Goal: Information Seeking & Learning: Find specific page/section

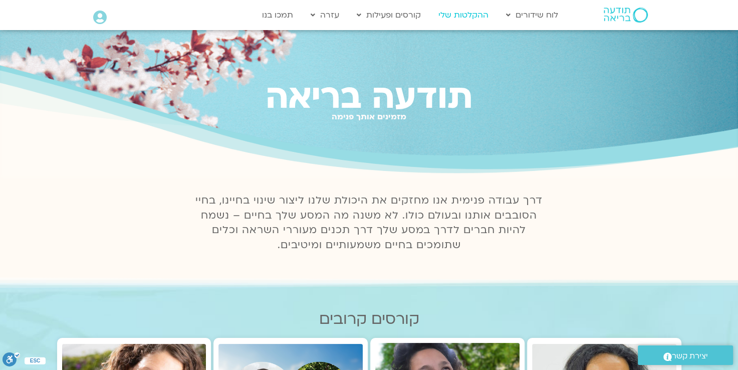
click at [465, 15] on link "ההקלטות שלי" at bounding box center [463, 15] width 60 height 19
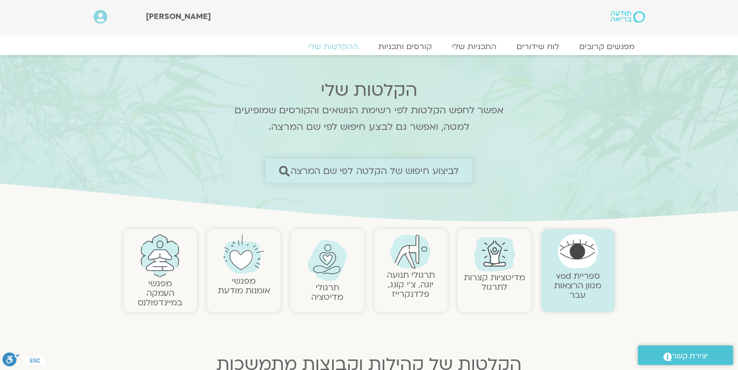
click at [377, 169] on span "לביצוע חיפוש של הקלטה לפי שם המרצה" at bounding box center [375, 170] width 169 height 11
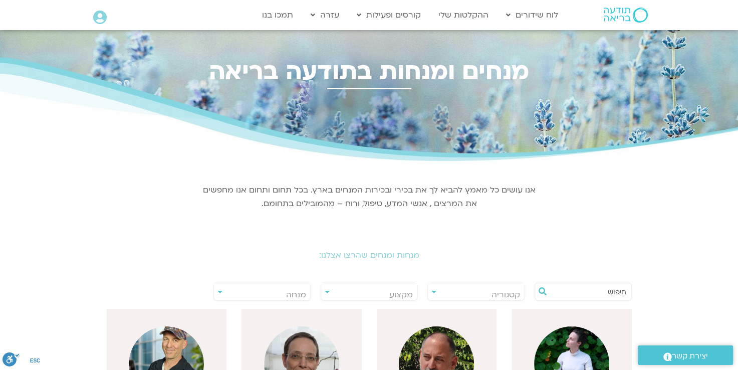
click at [564, 291] on input "text" at bounding box center [588, 291] width 76 height 17
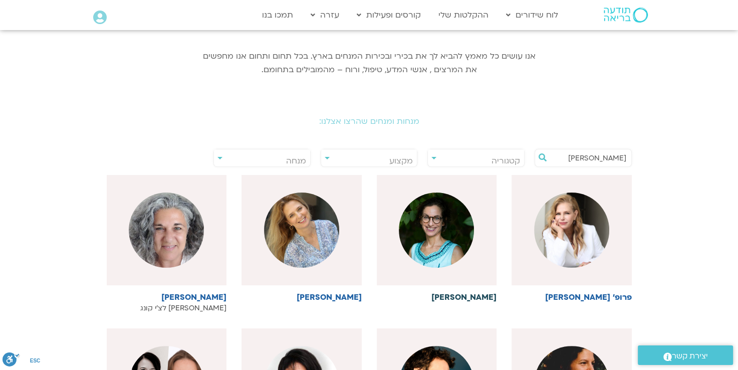
scroll to position [150, 0]
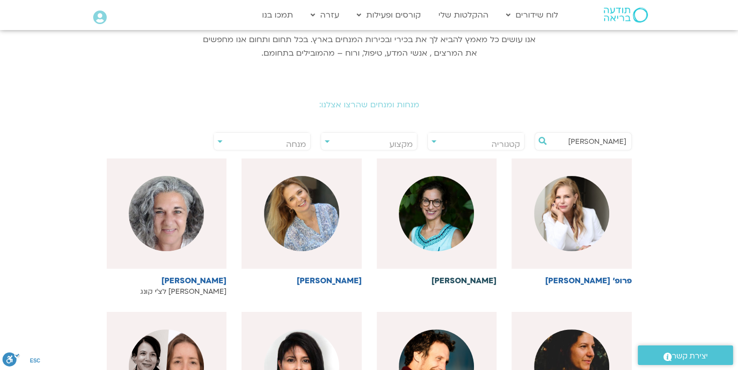
type input "תמר"
click at [440, 231] on img at bounding box center [436, 213] width 75 height 75
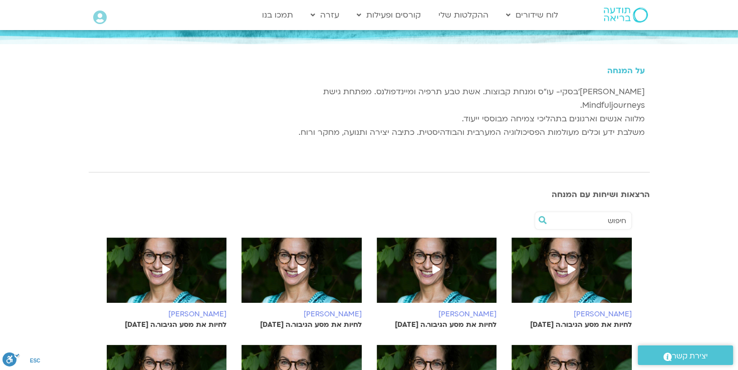
scroll to position [200, 0]
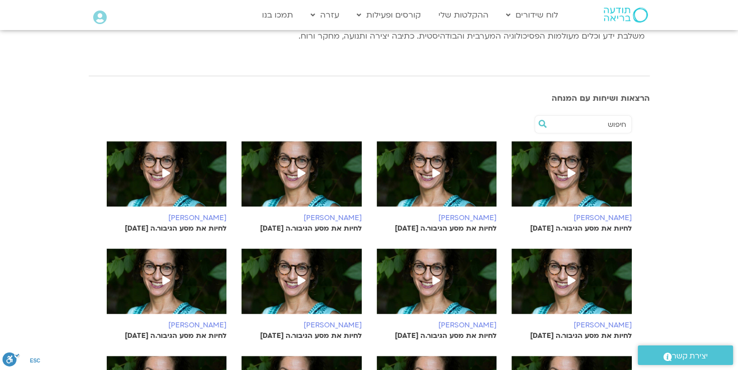
click at [436, 168] on icon at bounding box center [436, 172] width 8 height 9
